Goal: Check status: Check status

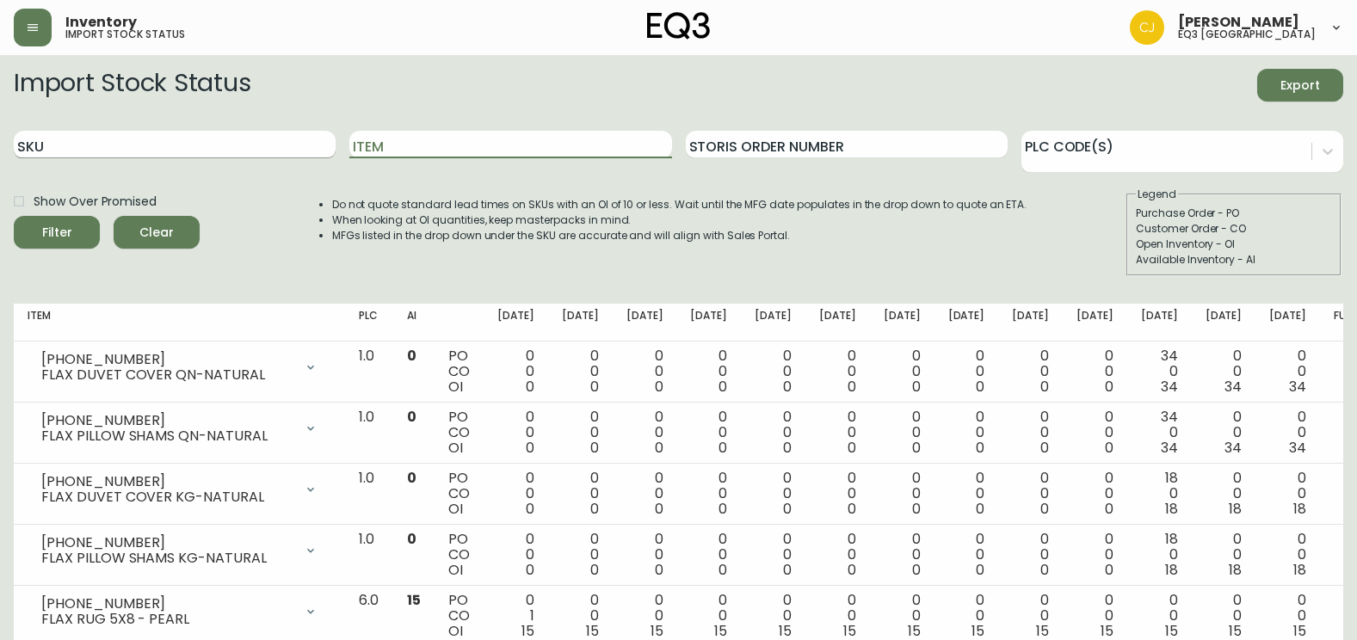
click at [189, 149] on input "SKU" at bounding box center [175, 145] width 322 height 28
paste input "[PHONE_NUMBER]"
type input "[PHONE_NUMBER]"
click at [14, 216] on button "Filter" at bounding box center [57, 232] width 86 height 33
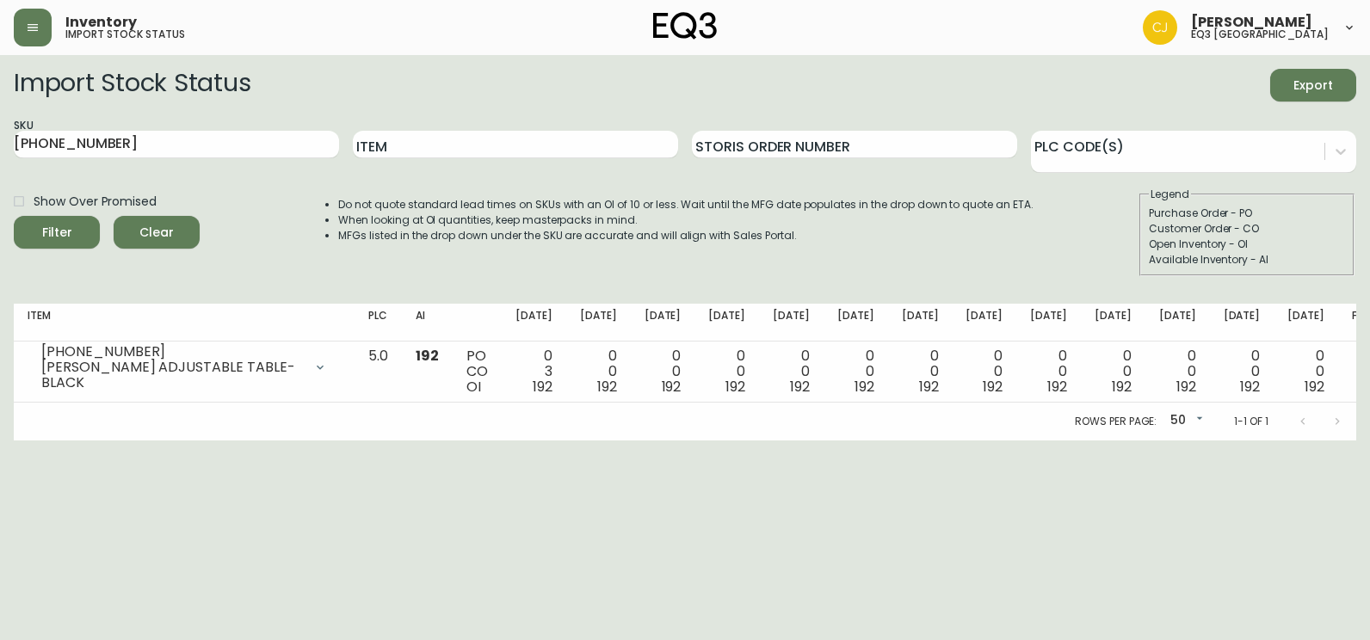
click at [0, 441] on html "Inventory import stock status [PERSON_NAME] eq3 [GEOGRAPHIC_DATA] Import Stock …" at bounding box center [685, 220] width 1370 height 441
click at [37, 148] on input "[PHONE_NUMBER]" at bounding box center [176, 145] width 325 height 28
drag, startPoint x: 12, startPoint y: 146, endPoint x: 0, endPoint y: 166, distance: 23.2
click at [0, 166] on html "Inventory import stock status [PERSON_NAME] eq3 [GEOGRAPHIC_DATA] Import Stock …" at bounding box center [685, 220] width 1370 height 441
drag, startPoint x: -3, startPoint y: 269, endPoint x: 0, endPoint y: 279, distance: 10.1
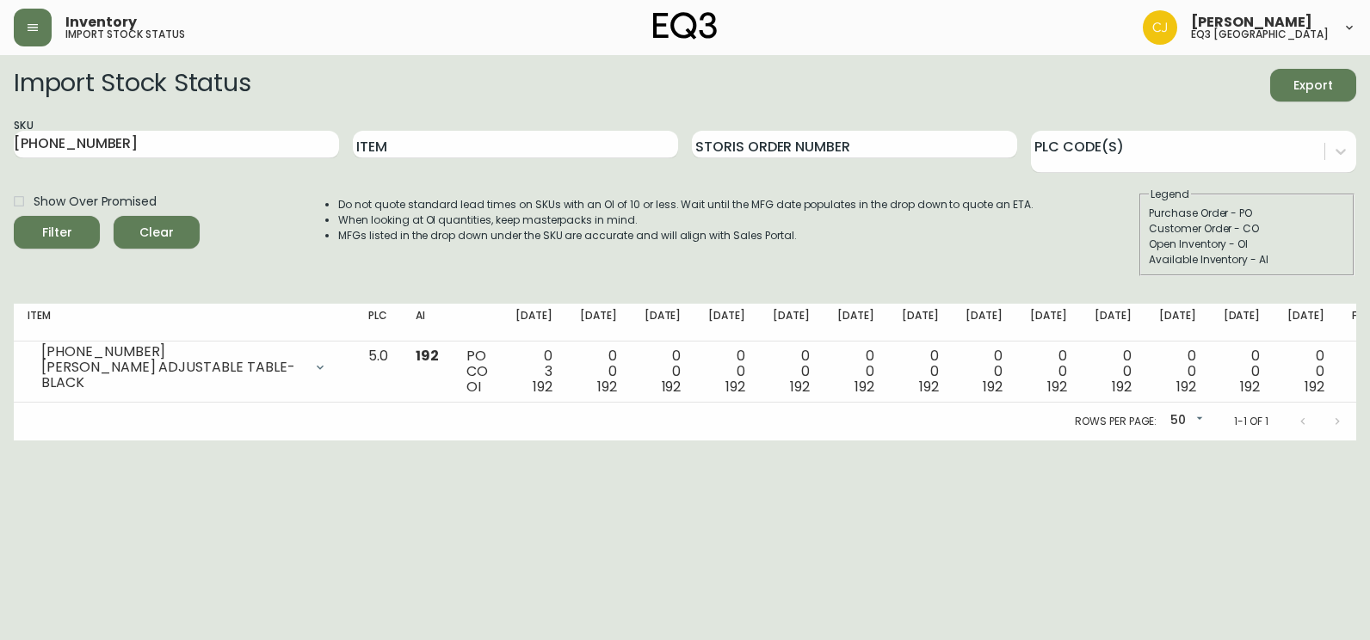
click at [0, 272] on html "Inventory import stock status [PERSON_NAME] eq3 [GEOGRAPHIC_DATA] Import Stock …" at bounding box center [685, 220] width 1370 height 441
click at [0, 173] on html "Inventory import stock status [PERSON_NAME] eq3 [GEOGRAPHIC_DATA] Import Stock …" at bounding box center [685, 220] width 1370 height 441
click at [427, 151] on input "Item" at bounding box center [515, 145] width 325 height 28
type input "A"
type input "[PERSON_NAME]"
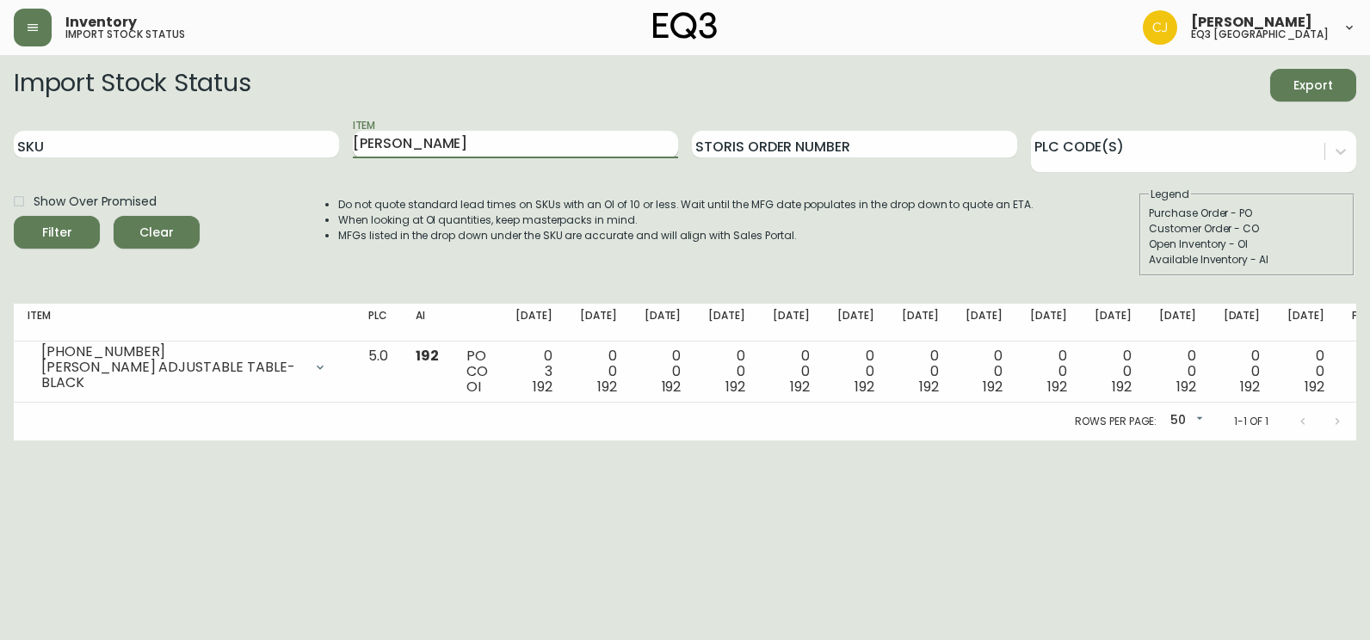
click at [14, 216] on button "Filter" at bounding box center [57, 232] width 86 height 33
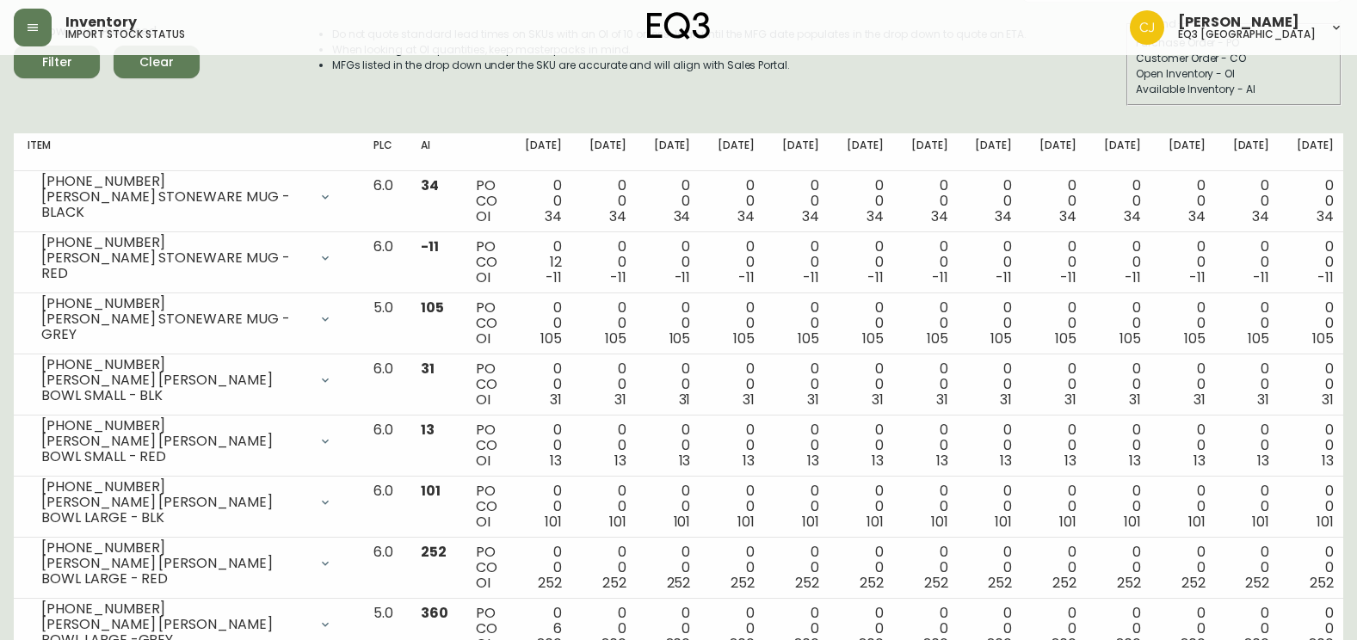
scroll to position [86, 0]
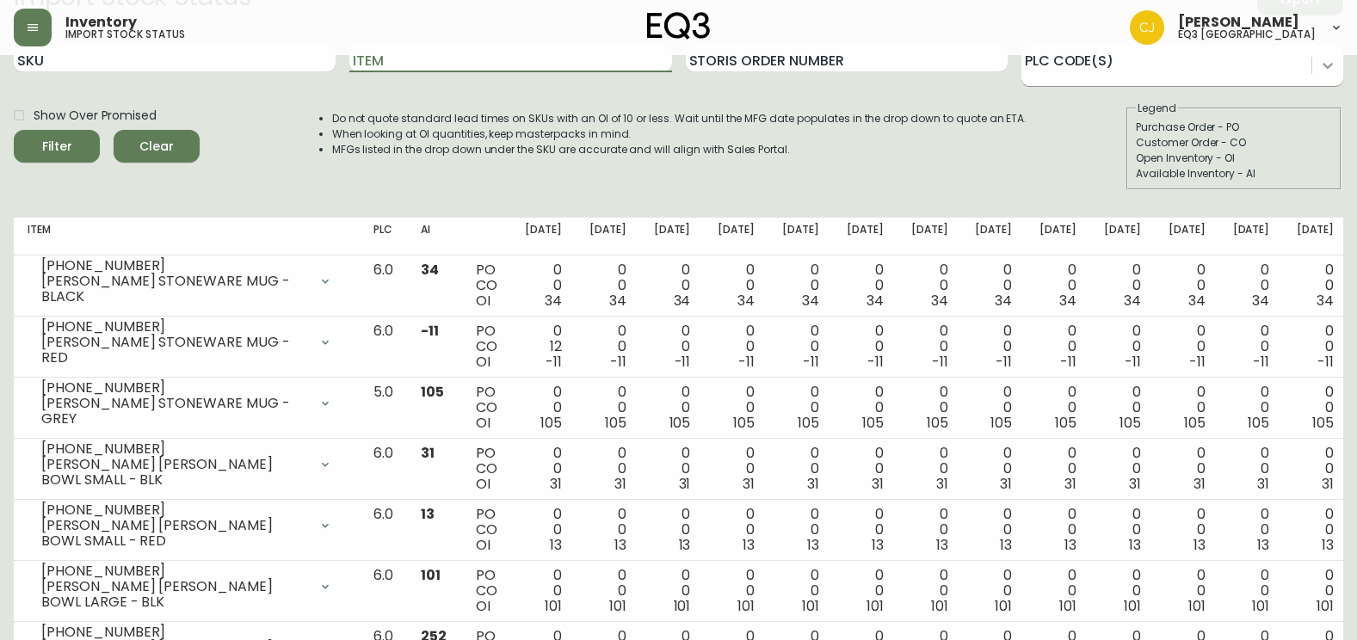
click at [1324, 65] on icon at bounding box center [1327, 66] width 10 height 6
